Goal: Task Accomplishment & Management: Manage account settings

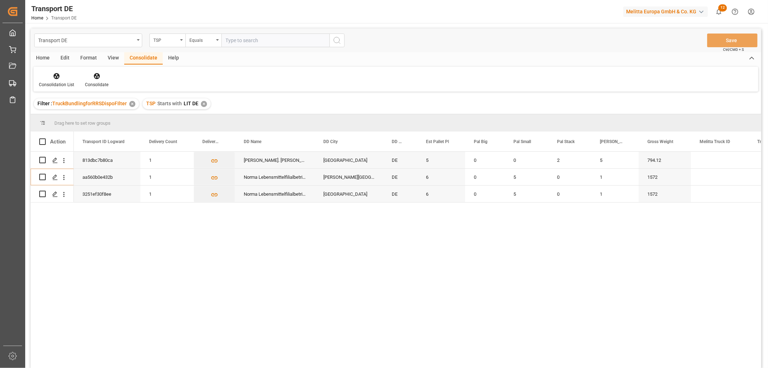
click at [202, 101] on div "✕" at bounding box center [204, 104] width 6 height 6
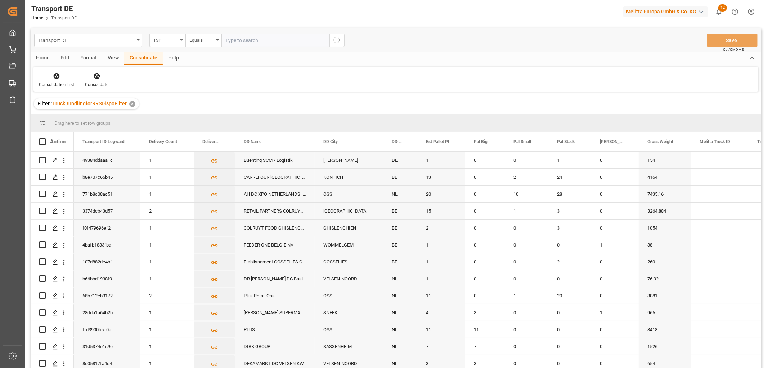
click at [171, 41] on div "TSP" at bounding box center [165, 39] width 24 height 8
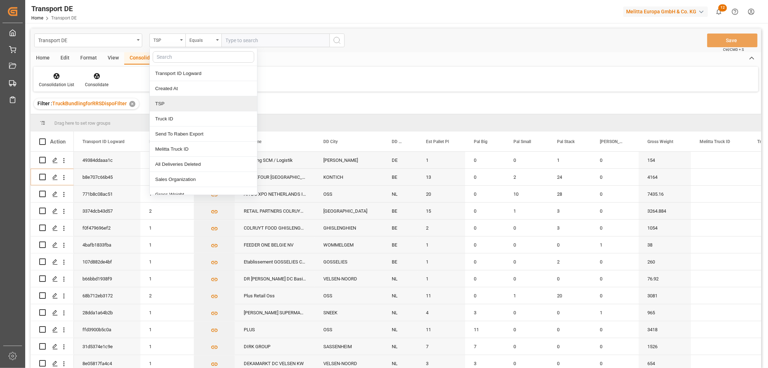
click at [179, 102] on div "TSP" at bounding box center [203, 103] width 107 height 15
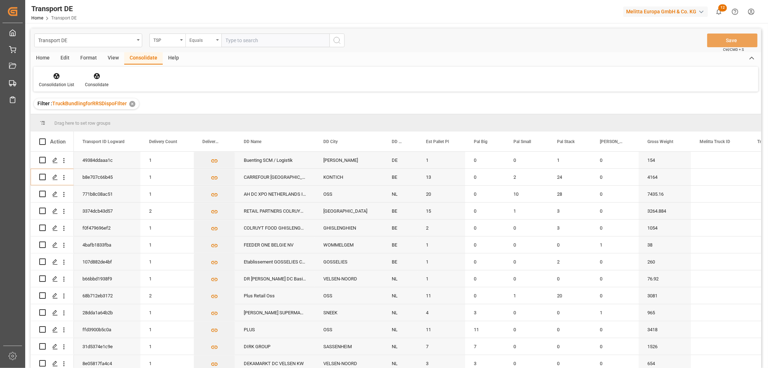
click at [199, 37] on div "Equals" at bounding box center [201, 39] width 24 height 8
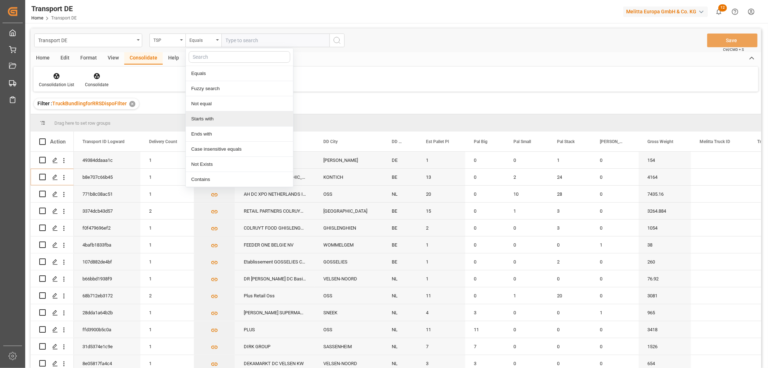
click at [206, 117] on div "Starts with" at bounding box center [239, 118] width 107 height 15
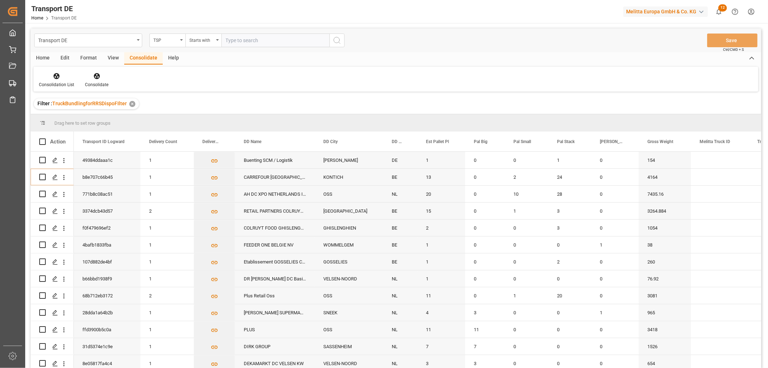
click at [231, 40] on input "text" at bounding box center [275, 40] width 108 height 14
type input "LIT DE"
click at [338, 41] on icon "search button" at bounding box center [337, 40] width 9 height 9
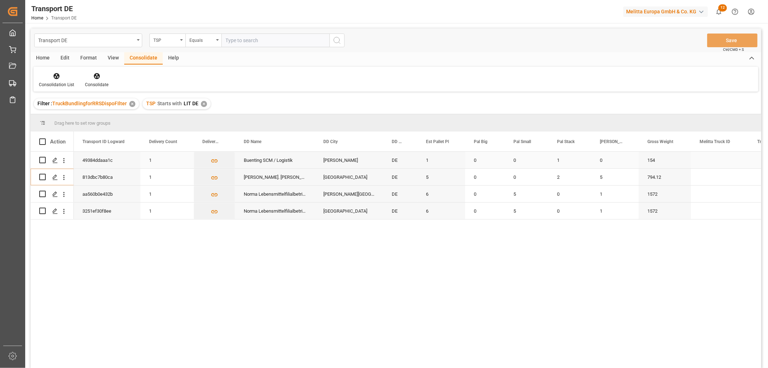
click at [43, 160] on input "Press Space to toggle row selection (unchecked)" at bounding box center [42, 160] width 6 height 6
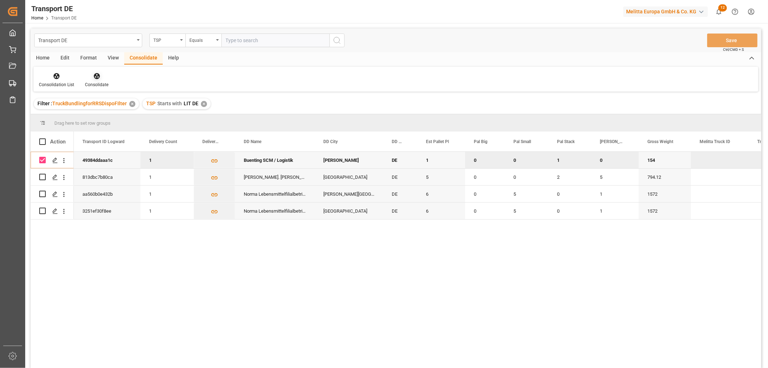
click at [95, 75] on icon at bounding box center [97, 76] width 6 height 6
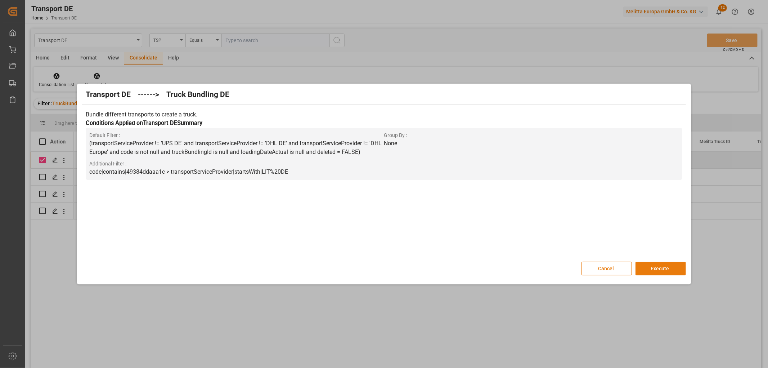
click at [653, 267] on button "Execute" at bounding box center [660, 268] width 50 height 14
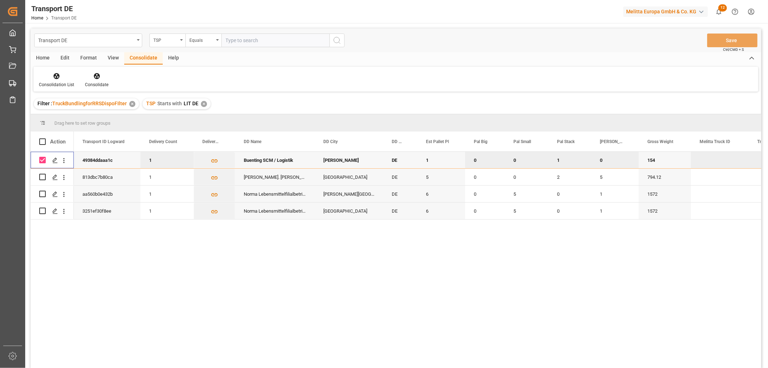
click at [41, 159] on input "Press Space to toggle row selection (checked)" at bounding box center [42, 160] width 6 height 6
checkbox input "false"
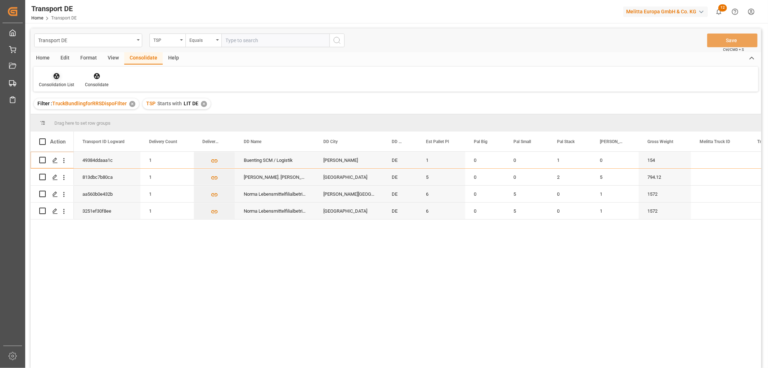
click at [53, 76] on icon at bounding box center [56, 75] width 7 height 7
click at [65, 117] on div "Transport DE TSP Equals Save Ctrl/CMD + S Home Edit Format View Consolidate Hel…" at bounding box center [396, 207] width 730 height 358
click at [203, 105] on div "✕" at bounding box center [204, 104] width 6 height 6
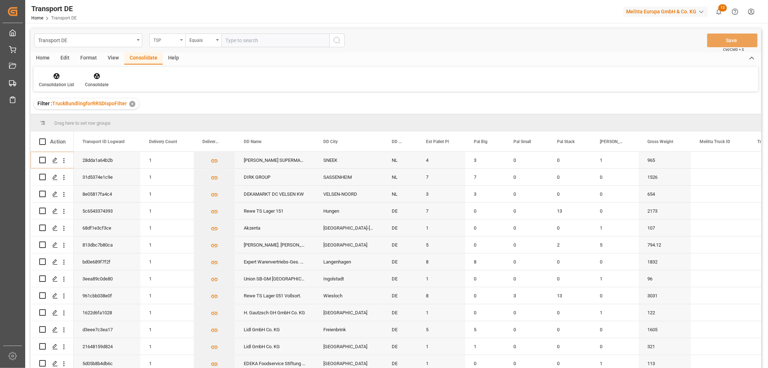
click at [166, 40] on div "TSP" at bounding box center [165, 39] width 24 height 8
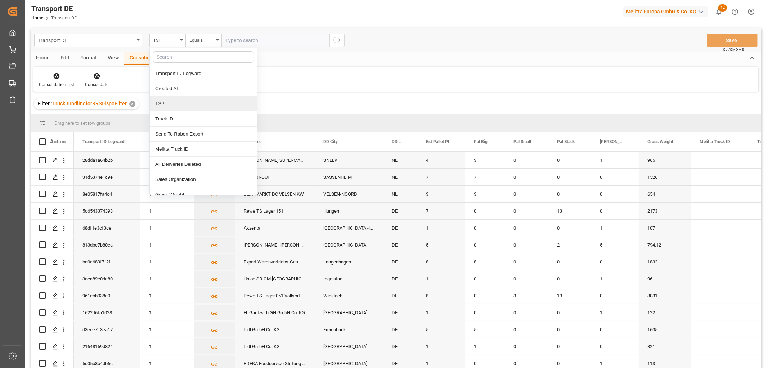
click at [173, 107] on div "TSP" at bounding box center [203, 103] width 107 height 15
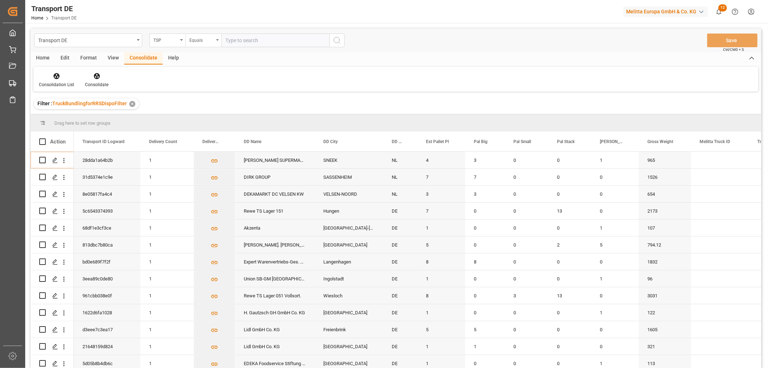
click at [198, 41] on div "Equals" at bounding box center [201, 39] width 24 height 8
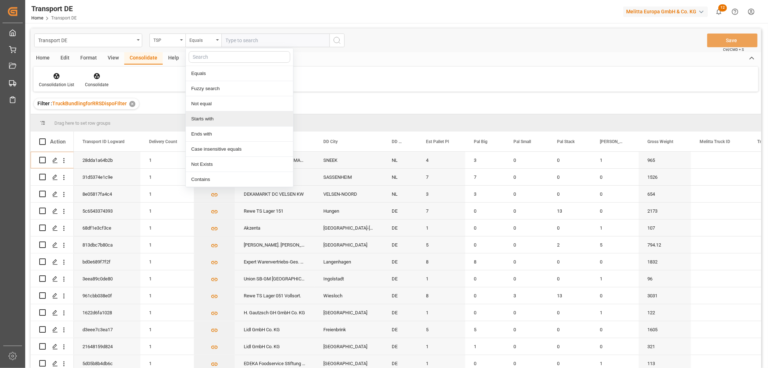
drag, startPoint x: 199, startPoint y: 120, endPoint x: 207, endPoint y: 80, distance: 41.1
click at [200, 119] on div "Starts with" at bounding box center [239, 118] width 107 height 15
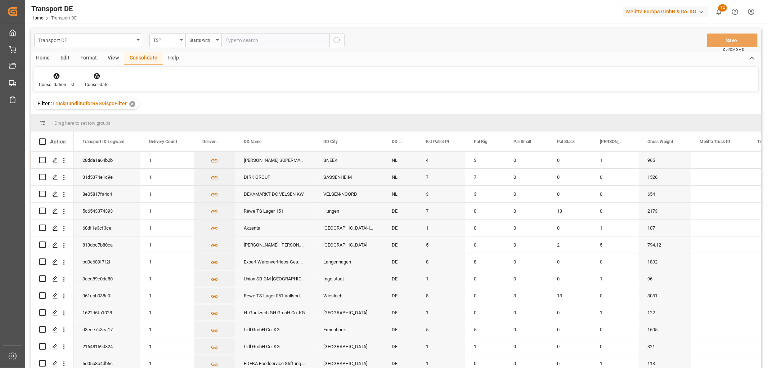
click at [231, 40] on input "text" at bounding box center [275, 40] width 108 height 14
type input "Self pickup DE"
click at [339, 39] on icon "search button" at bounding box center [337, 40] width 9 height 9
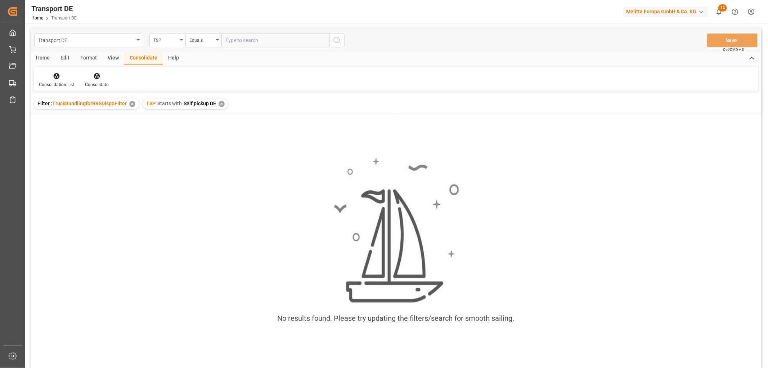
click at [221, 103] on div "✕" at bounding box center [222, 104] width 6 height 6
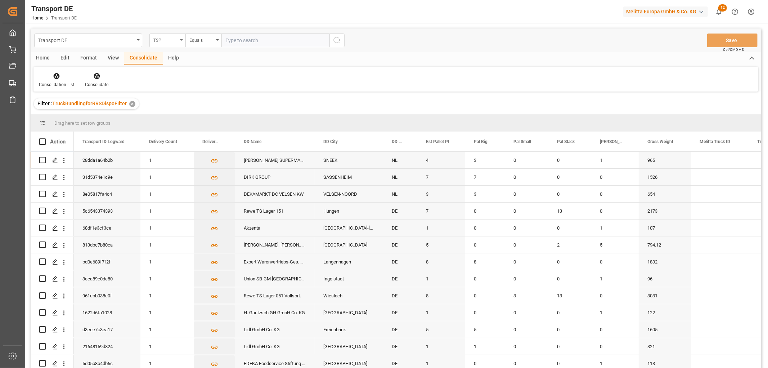
click at [166, 42] on div "TSP" at bounding box center [165, 39] width 24 height 8
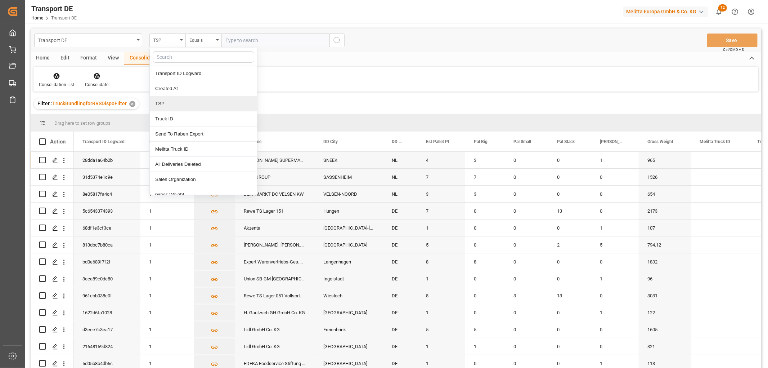
click at [173, 106] on div "TSP" at bounding box center [203, 103] width 107 height 15
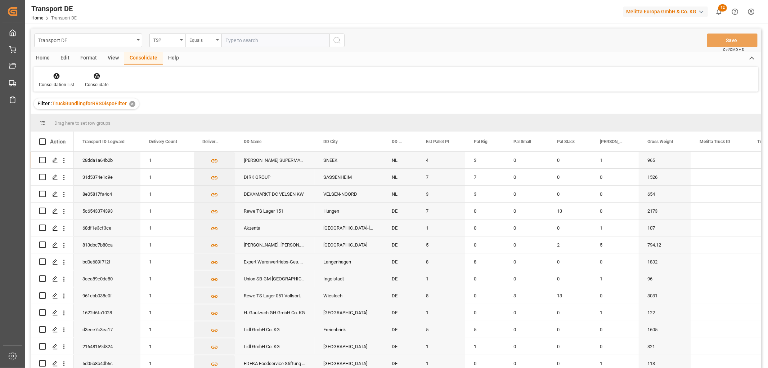
click at [208, 41] on div "Equals" at bounding box center [201, 39] width 24 height 8
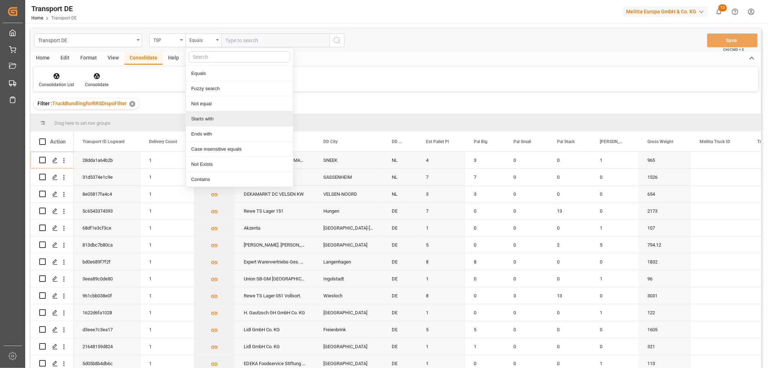
click at [201, 121] on div "Starts with" at bounding box center [239, 118] width 107 height 15
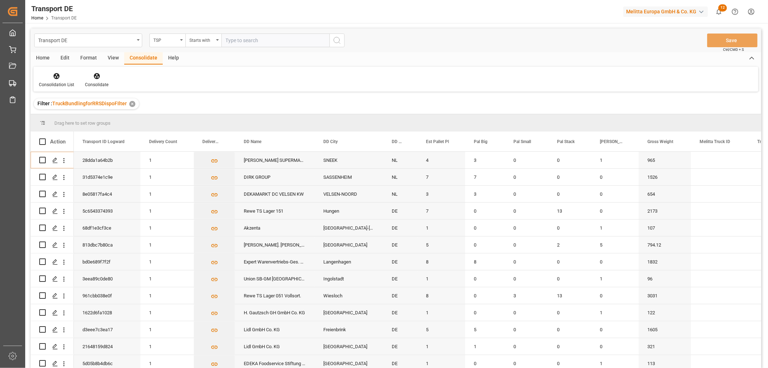
click at [235, 40] on input "text" at bounding box center [275, 40] width 108 height 14
type input "[PERSON_NAME]"
click at [334, 41] on icon "search button" at bounding box center [337, 40] width 9 height 9
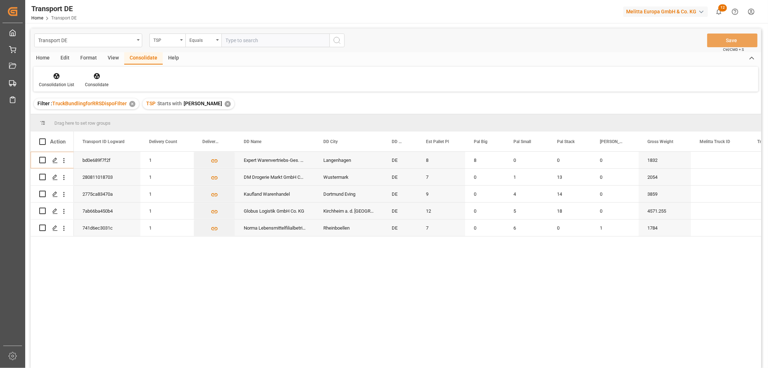
click at [225, 104] on div "✕" at bounding box center [228, 104] width 6 height 6
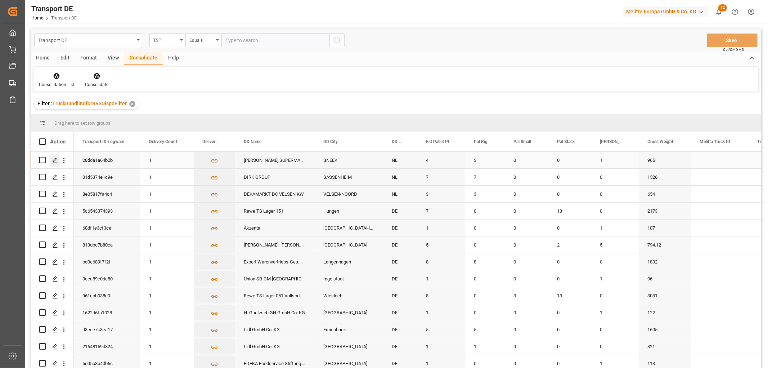
click at [55, 161] on icon "Press SPACE to select this row." at bounding box center [55, 160] width 6 height 6
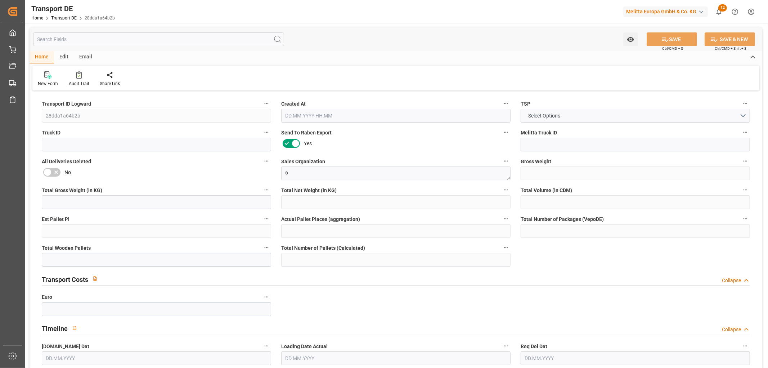
type input "965"
type input "865.08"
type input "749.952"
type input "5520.96"
type input "4"
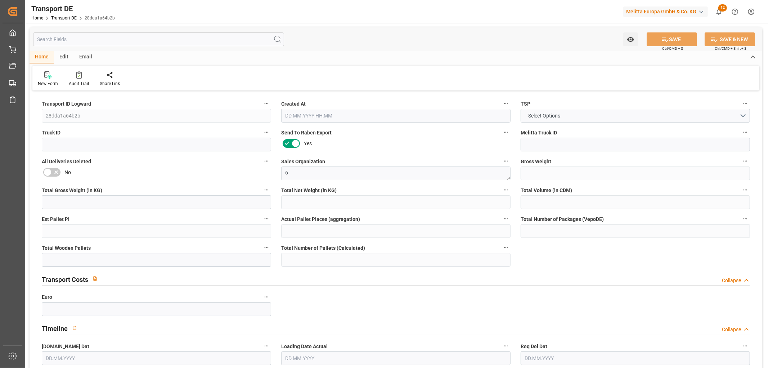
type input "0"
type input "4"
type input "0"
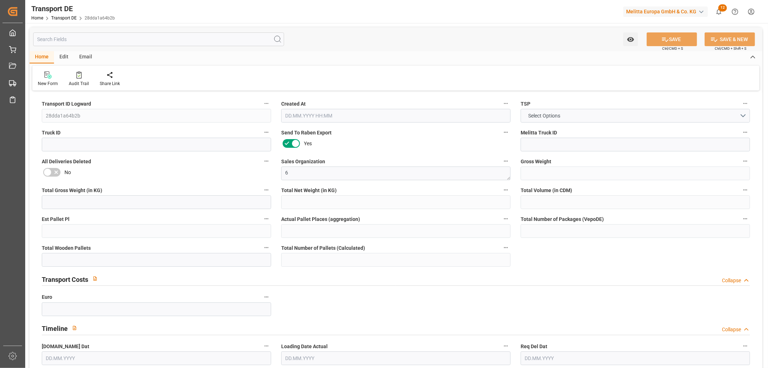
type input "86"
type input "0"
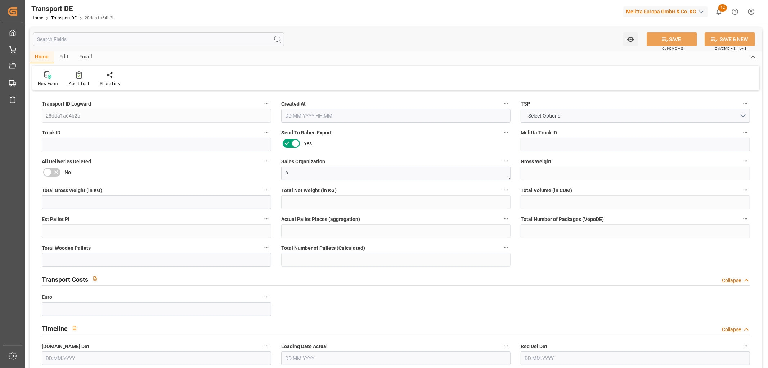
type input "0"
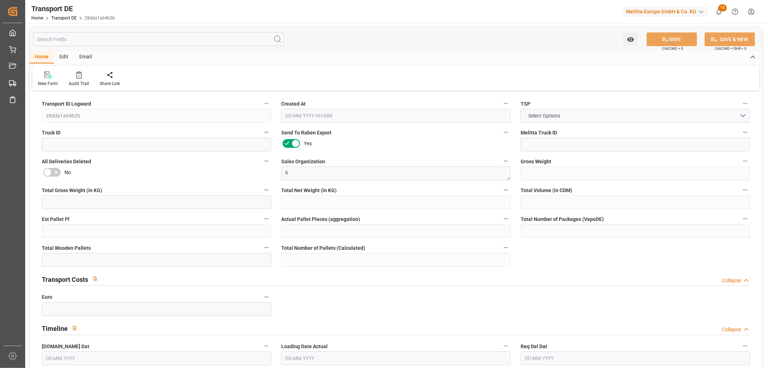
type input "0"
type input "3"
type input "0"
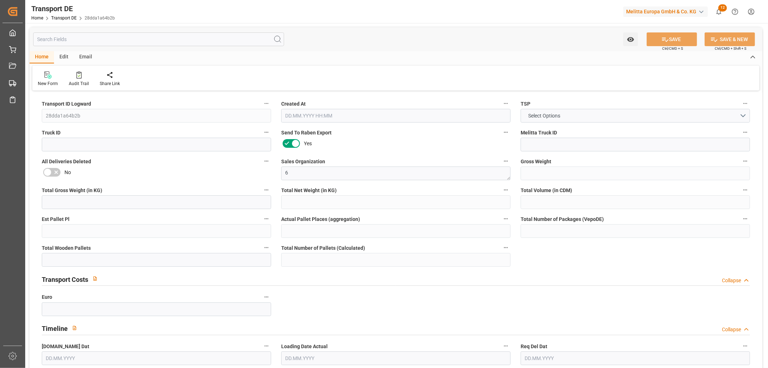
type input "0"
type input "1"
type input "0"
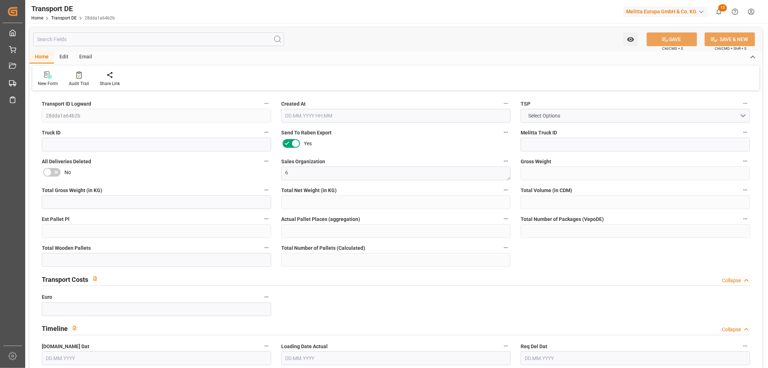
type input "216"
type input "202.2206"
type input "199.1816"
type input "[DATE] 12:17"
type input "[DATE]"
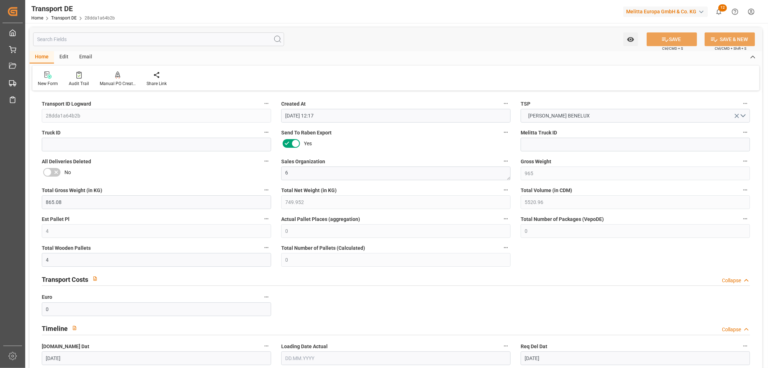
type input "[DATE]"
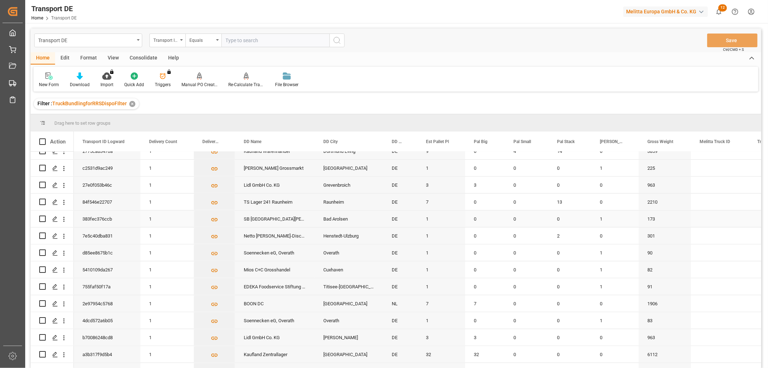
scroll to position [320, 0]
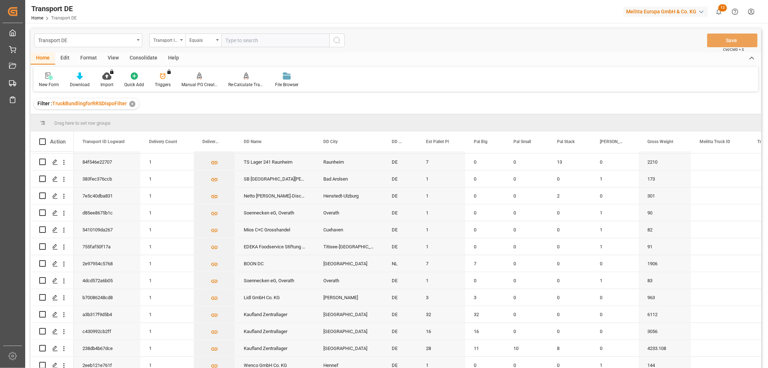
click at [750, 11] on html "Created by potrace 1.15, written by [PERSON_NAME] [DATE]-[DATE] Created by potr…" at bounding box center [384, 184] width 768 height 368
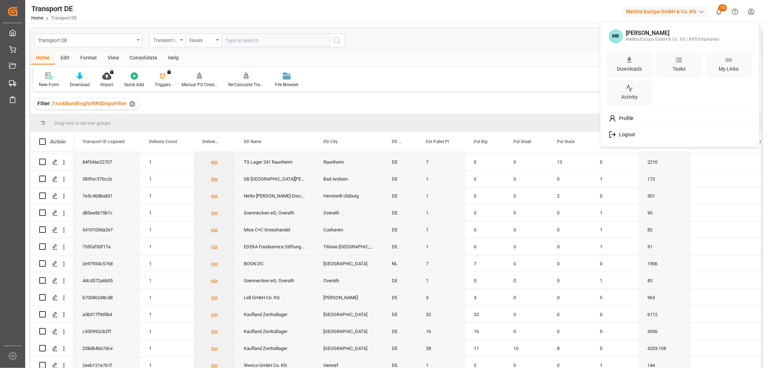
click at [636, 135] on div "Logout" at bounding box center [680, 134] width 148 height 13
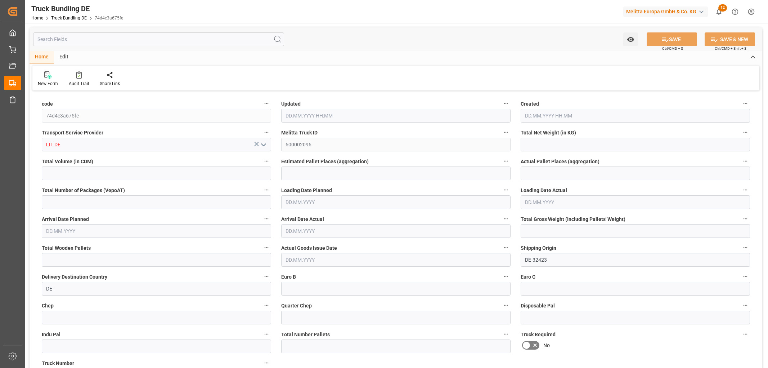
type input "99.2"
type input "874.24"
type input "1"
type input "0"
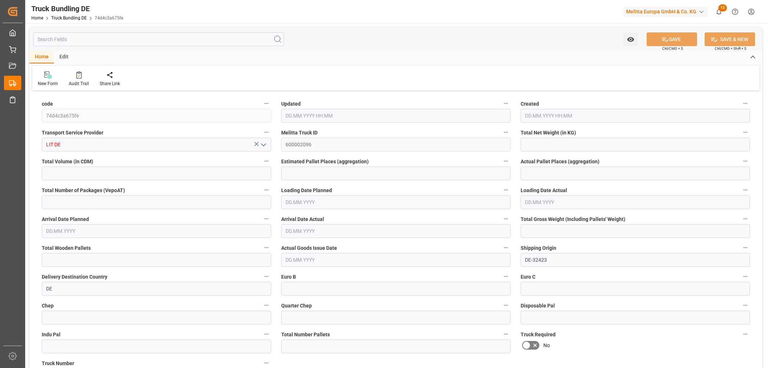
type input "154"
type input "1"
type input "0"
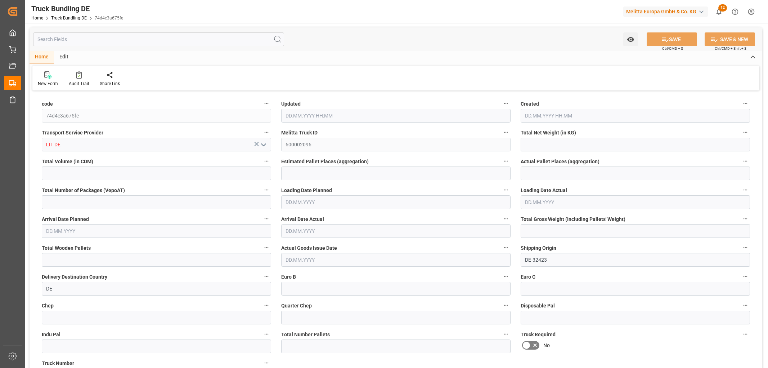
type input "0"
type input "28.08.2025 12:58"
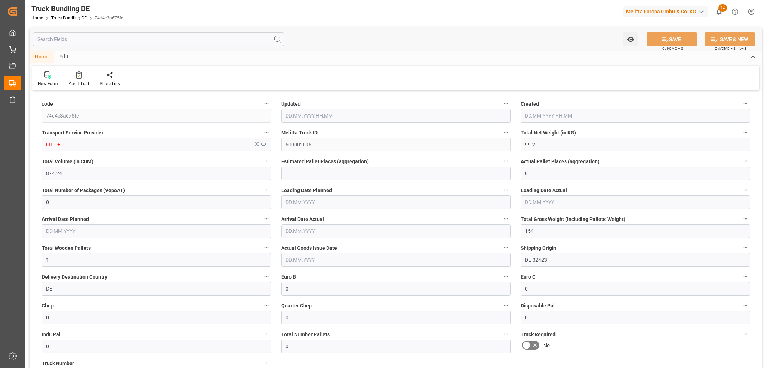
type input "28.08.2025 12:58"
type input "29.08.2025"
type input "[DATE]"
type input "28.08.2025"
